Goal: Navigation & Orientation: Find specific page/section

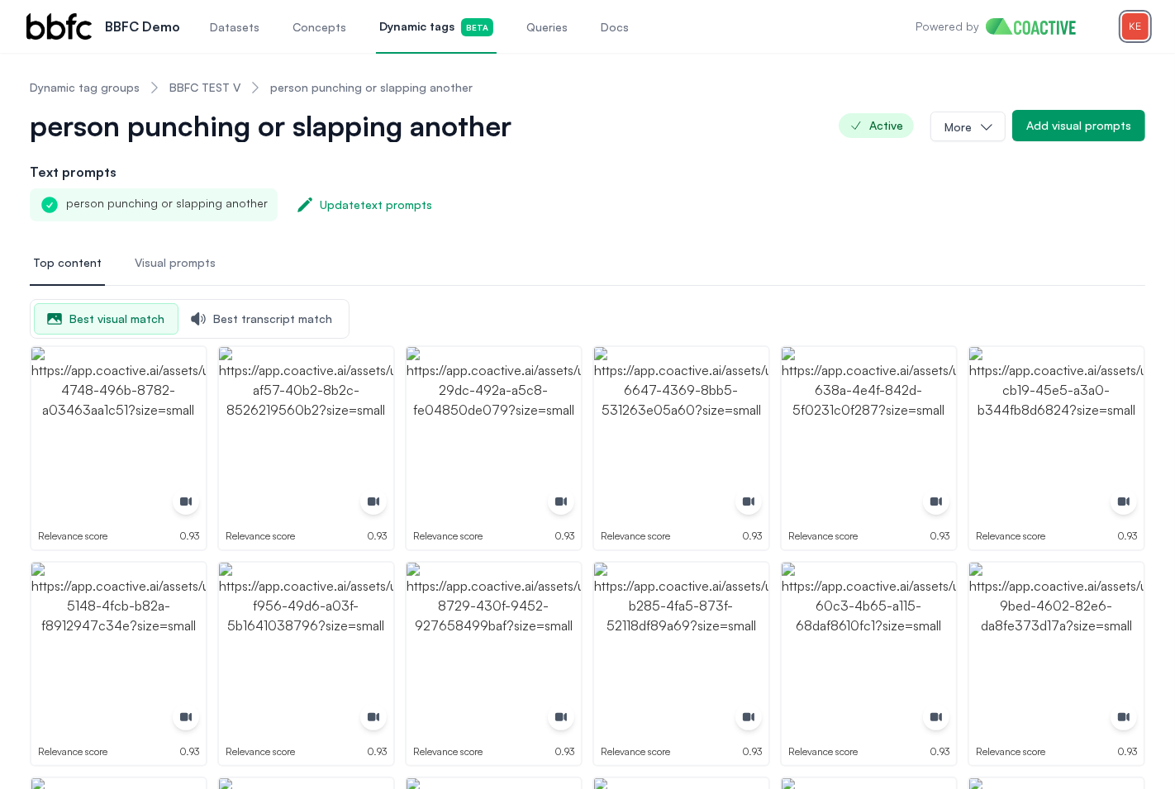
click at [1140, 29] on img "button" at bounding box center [1135, 26] width 26 height 26
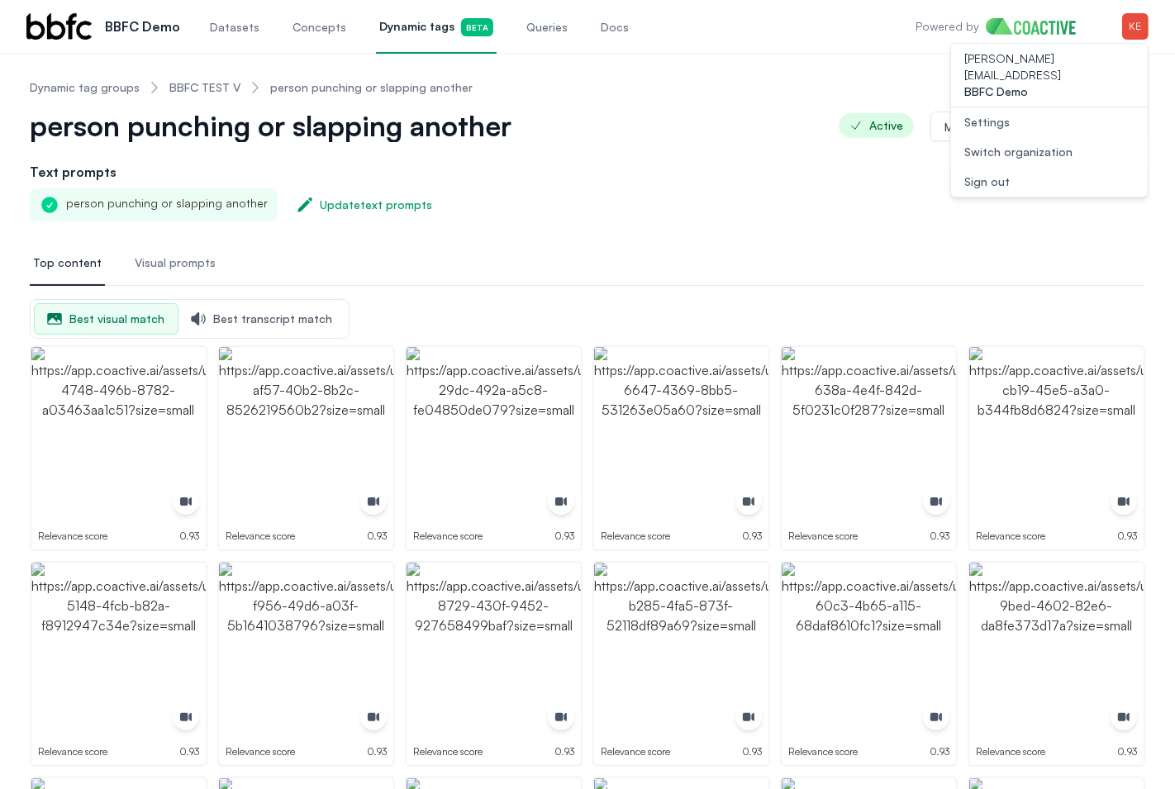
click at [1096, 137] on button "Open user menu Switch organization" at bounding box center [1049, 152] width 197 height 30
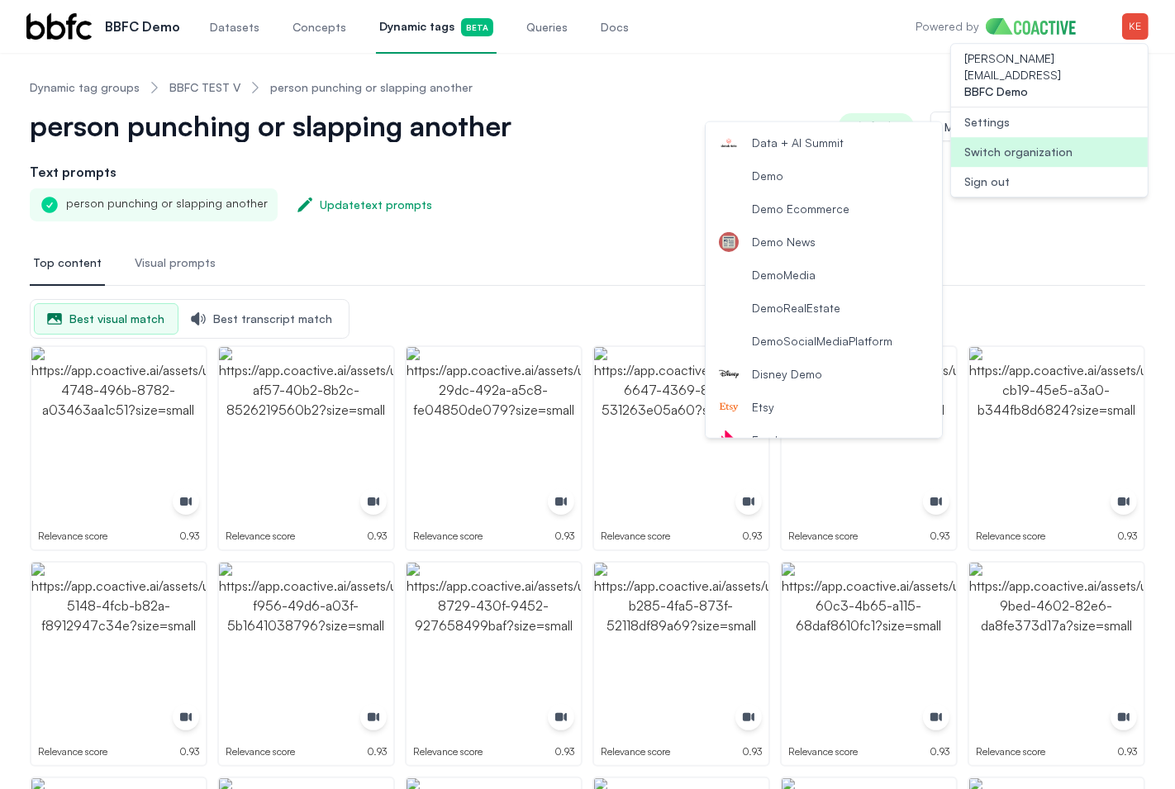
scroll to position [458, 0]
click at [803, 245] on span "Demo News" at bounding box center [784, 243] width 64 height 17
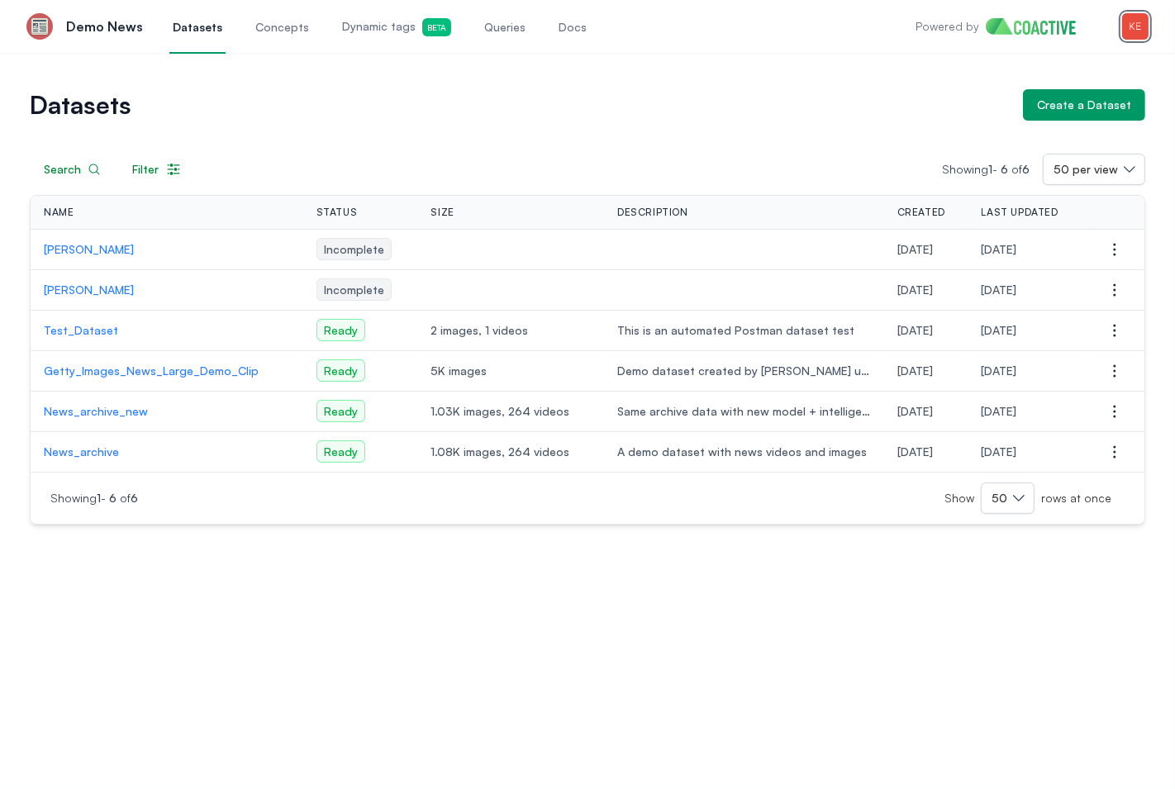
click at [1136, 31] on img "button" at bounding box center [1135, 26] width 26 height 26
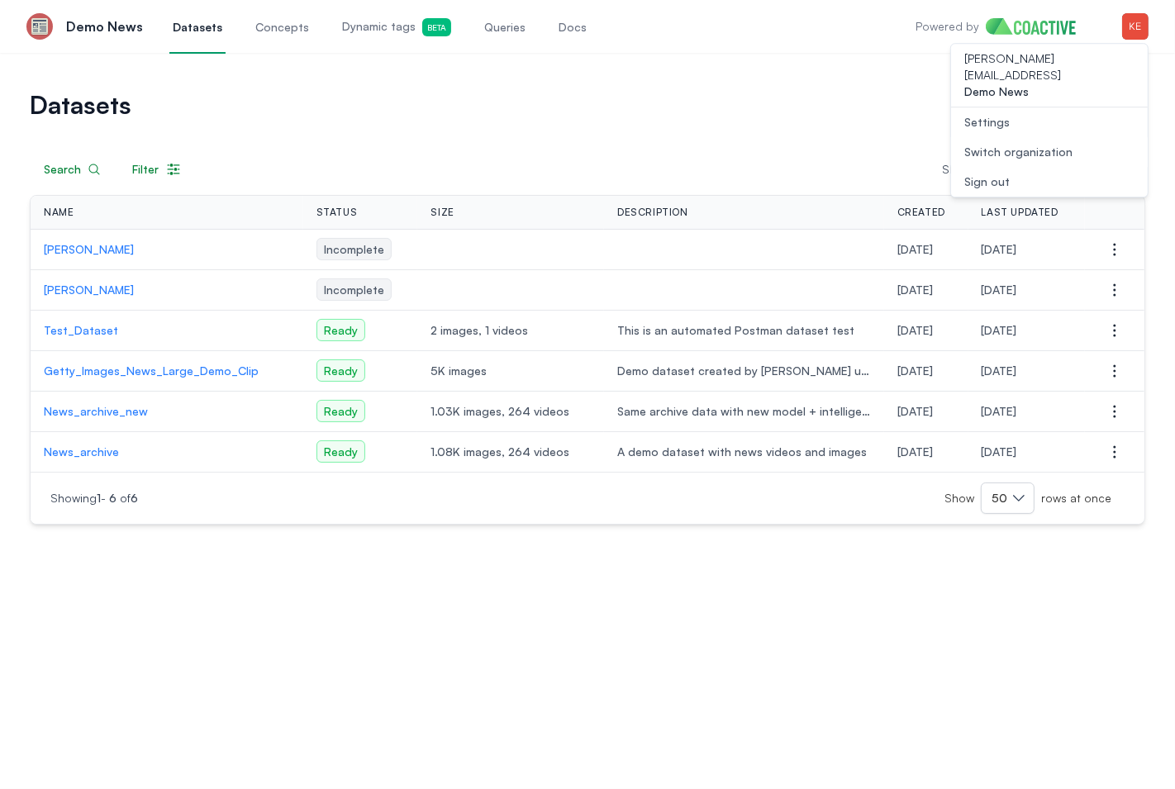
click at [1027, 144] on div "Switch organization" at bounding box center [1019, 152] width 108 height 17
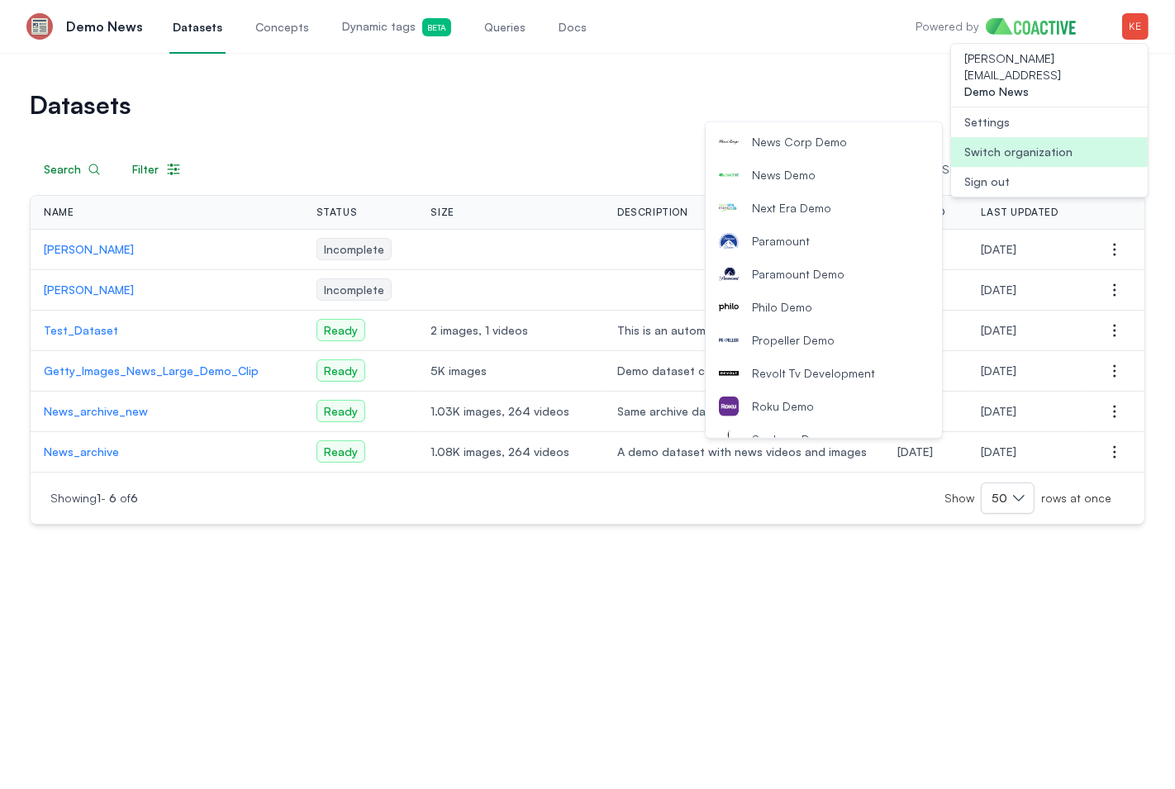
scroll to position [1372, 0]
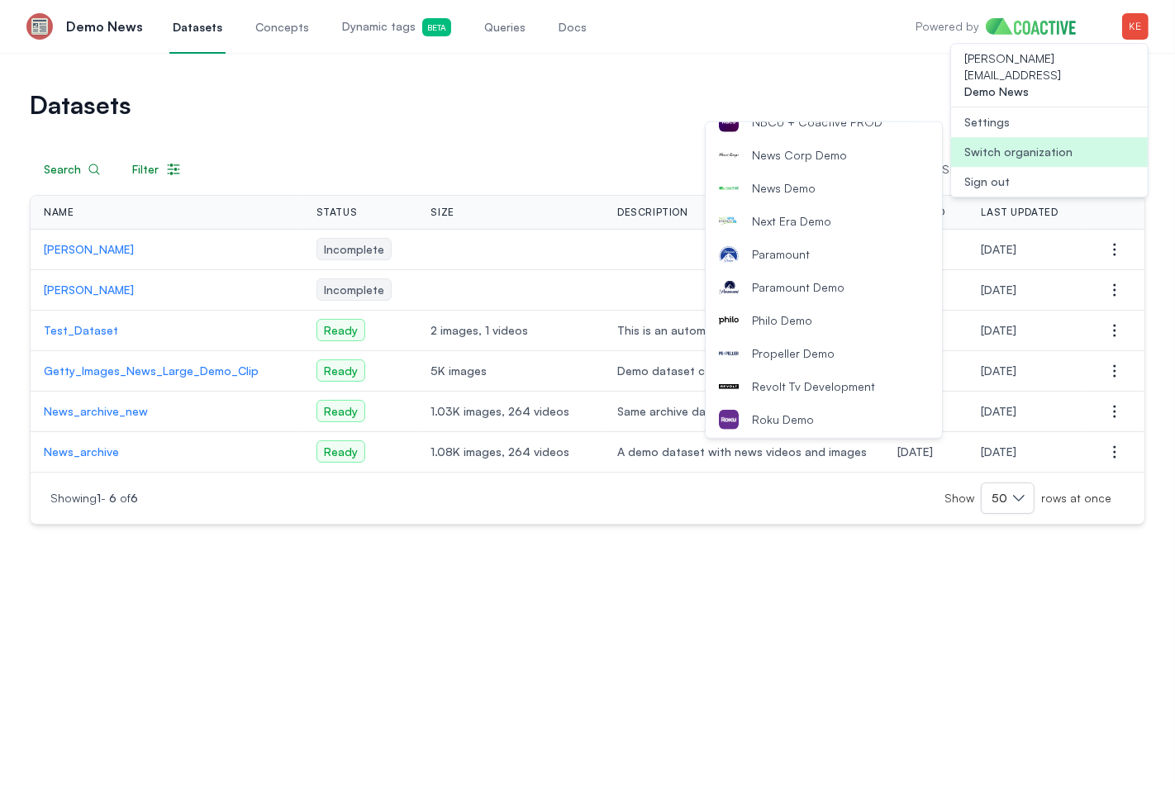
click at [800, 195] on button "News Demo" at bounding box center [824, 188] width 236 height 33
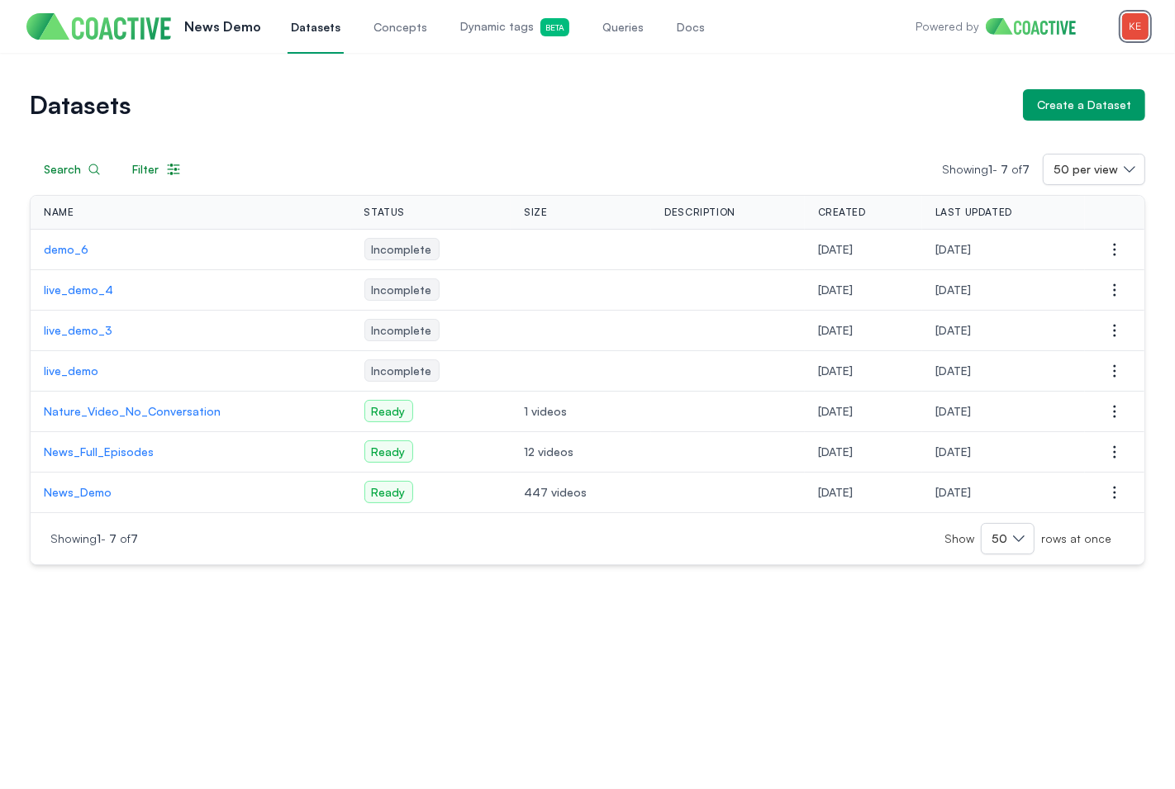
click at [1127, 33] on img "button" at bounding box center [1135, 26] width 26 height 26
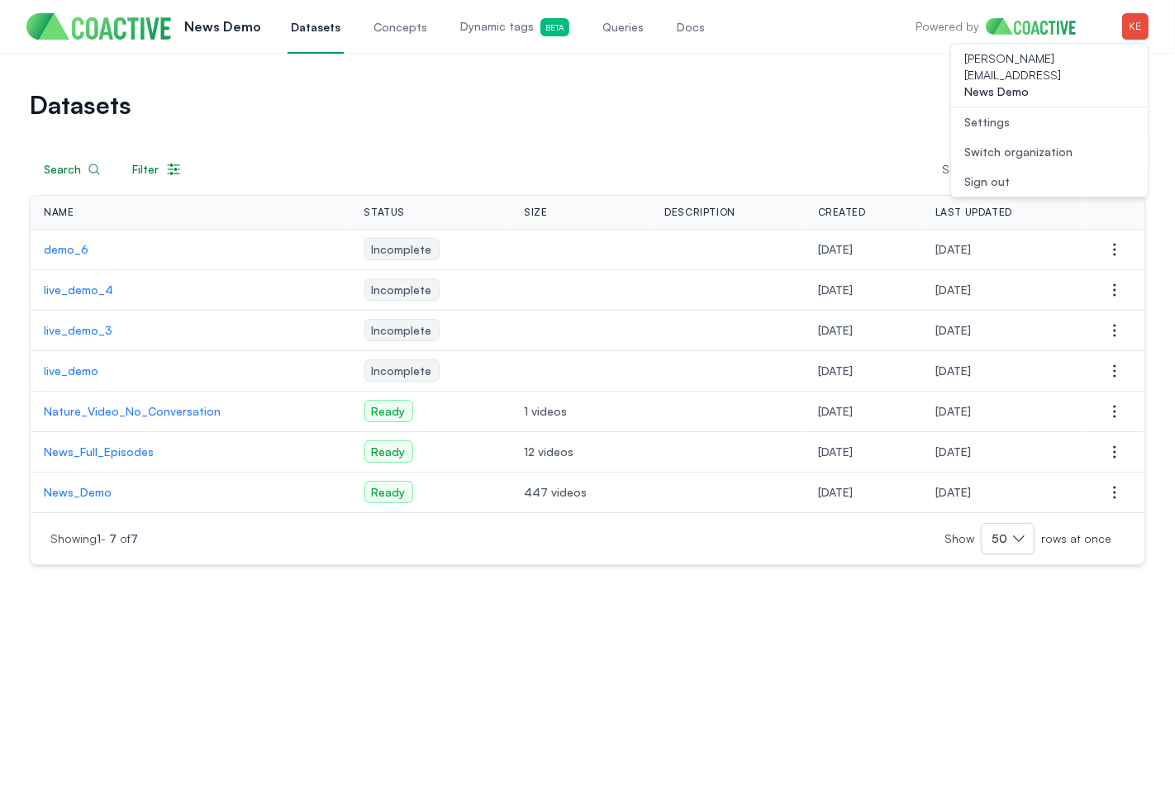
click at [1041, 150] on button "Open user menu Switch organization" at bounding box center [1049, 152] width 197 height 30
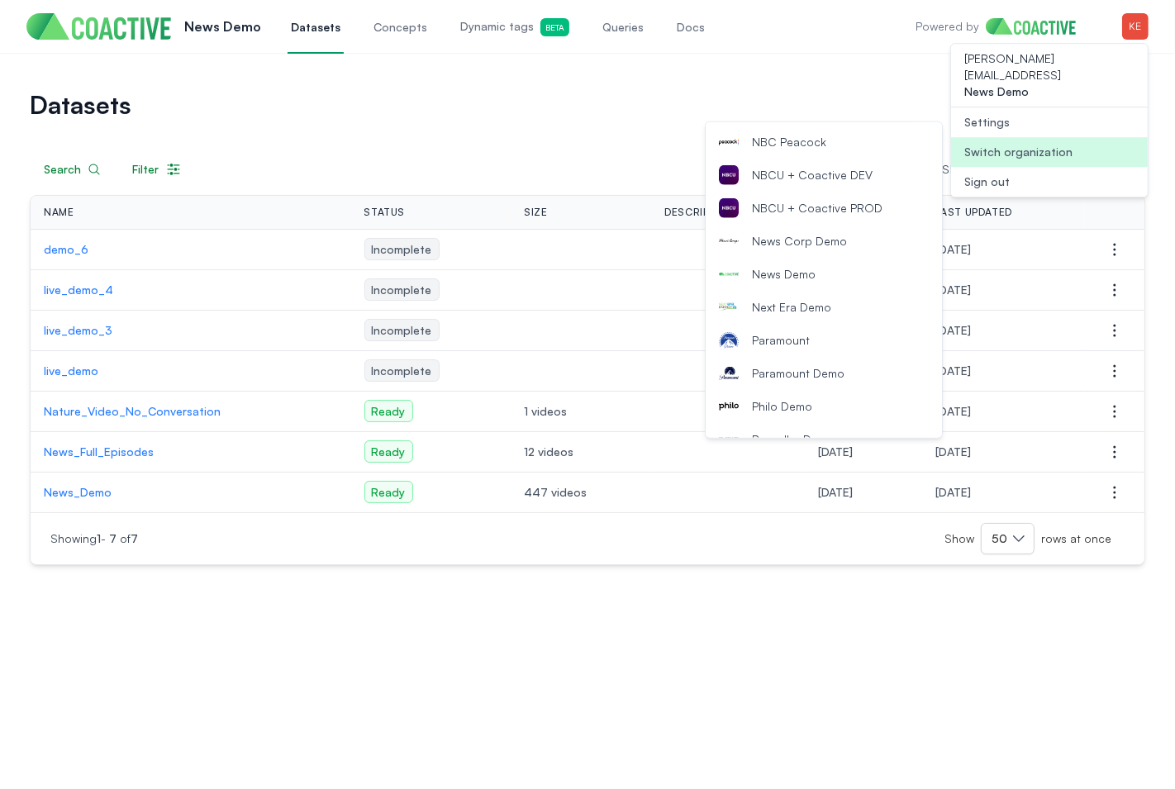
scroll to position [1288, 0]
click at [827, 245] on span "News Corp Demo" at bounding box center [799, 239] width 95 height 17
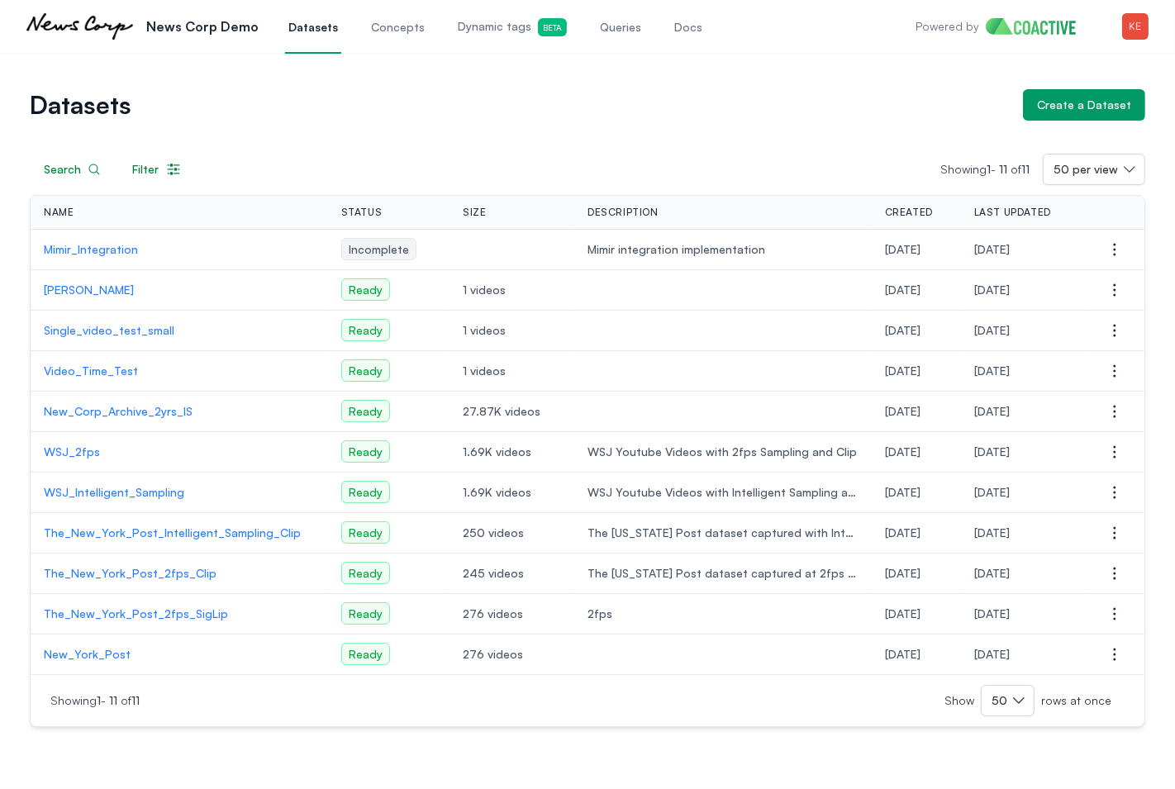
click at [608, 31] on span "Queries" at bounding box center [620, 27] width 41 height 17
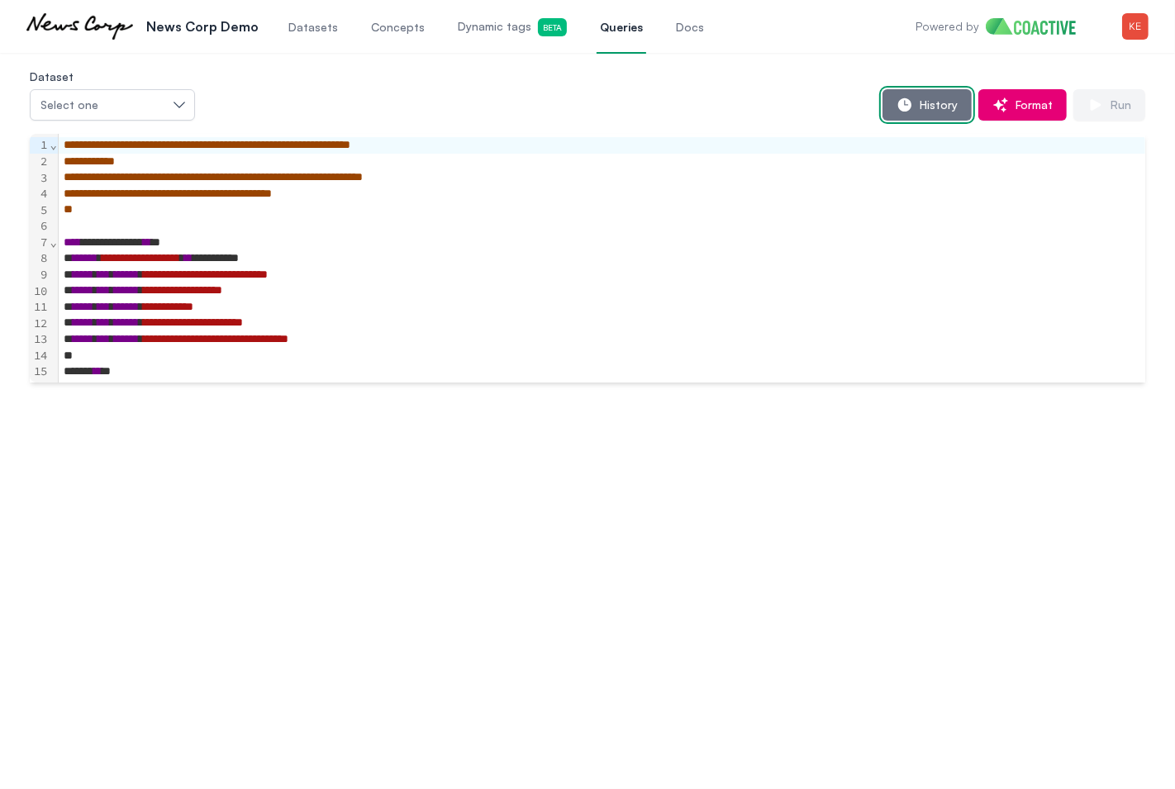
click at [935, 102] on span "History" at bounding box center [935, 105] width 45 height 17
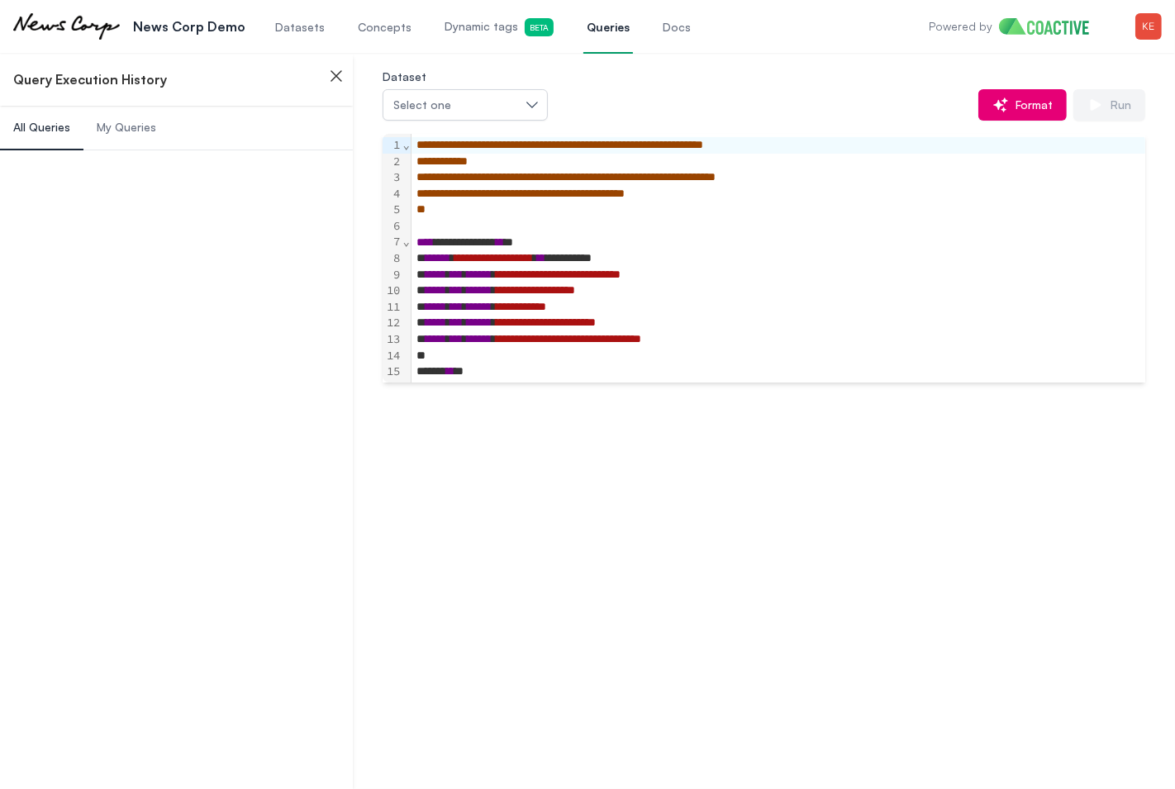
click at [132, 131] on span "My Queries" at bounding box center [127, 127] width 60 height 17
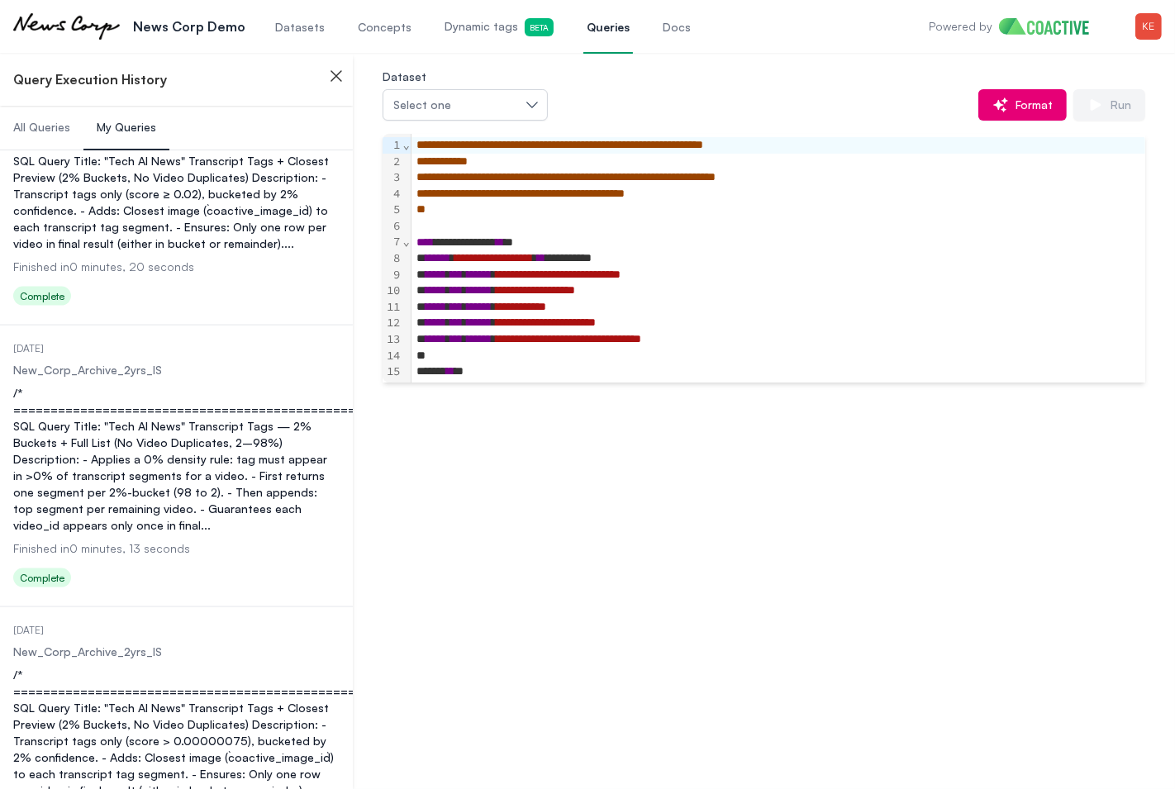
scroll to position [12960, 0]
